Goal: Find specific page/section: Find specific page/section

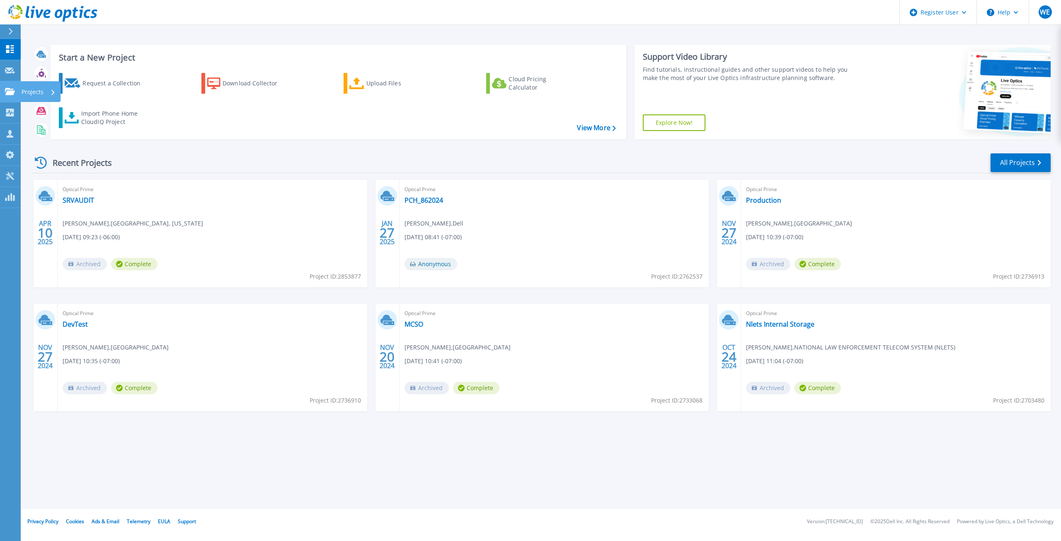
click at [7, 88] on icon at bounding box center [10, 91] width 10 height 7
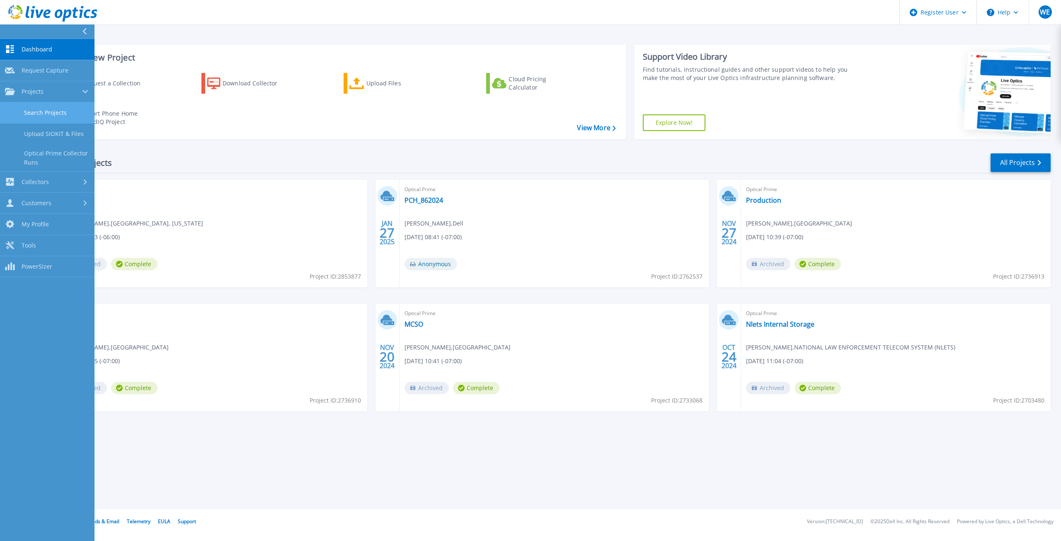
click at [58, 109] on link "Search Projects" at bounding box center [47, 112] width 95 height 21
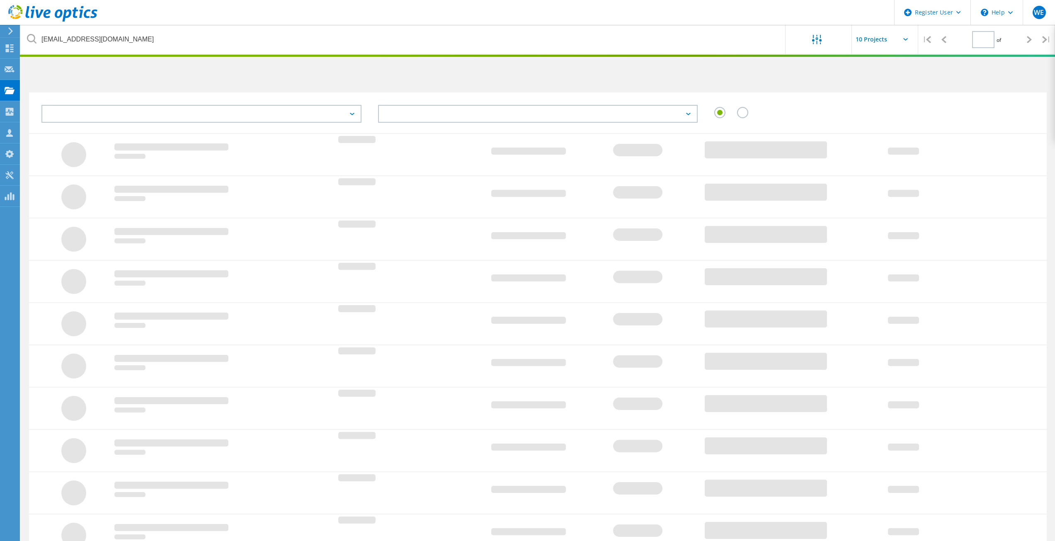
type input "1"
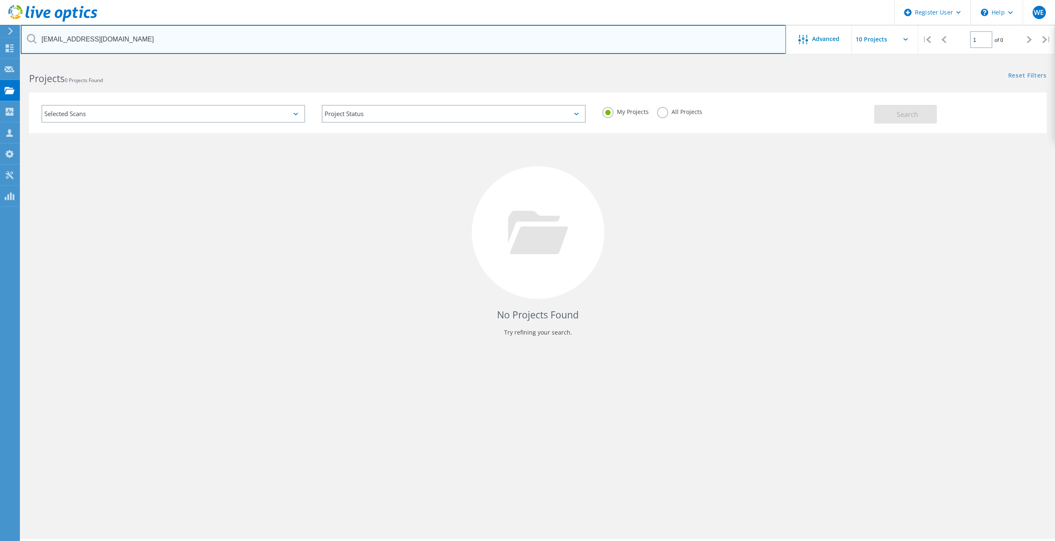
click at [121, 31] on input "[EMAIL_ADDRESS][DOMAIN_NAME]" at bounding box center [403, 39] width 765 height 29
paste input "[PERSON_NAME][EMAIL_ADDRESS][PERSON_NAME][DOMAIN_NAME]"
type input "[PERSON_NAME][EMAIL_ADDRESS][PERSON_NAME][DOMAIN_NAME]"
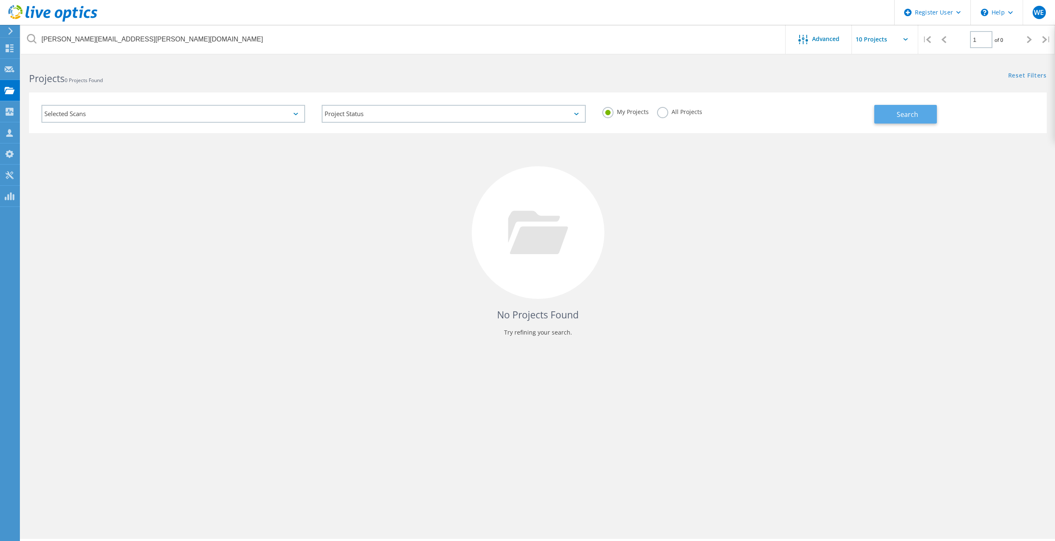
click at [900, 116] on span "Search" at bounding box center [908, 114] width 22 height 9
click at [661, 115] on label "All Projects" at bounding box center [679, 111] width 45 height 8
click at [0, 0] on input "All Projects" at bounding box center [0, 0] width 0 height 0
click at [904, 118] on span "Search" at bounding box center [908, 114] width 22 height 9
